Goal: Find specific page/section: Find specific page/section

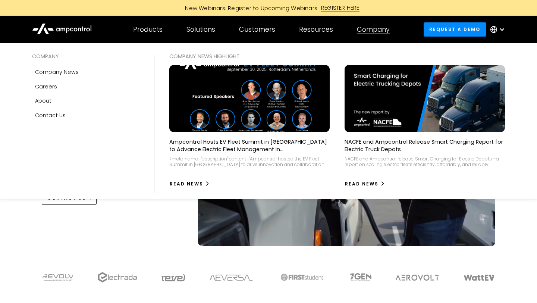
click at [367, 31] on div "Company" at bounding box center [373, 29] width 33 height 8
click at [56, 85] on div "Careers" at bounding box center [46, 86] width 22 height 8
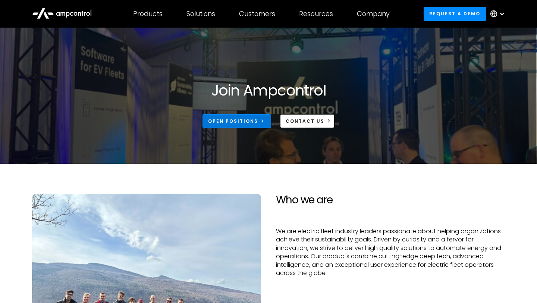
click at [238, 121] on div "Open Positions" at bounding box center [233, 121] width 50 height 7
